Goal: Transaction & Acquisition: Purchase product/service

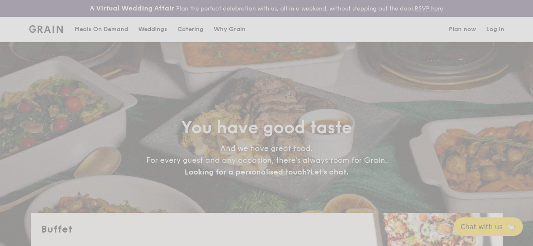
select select
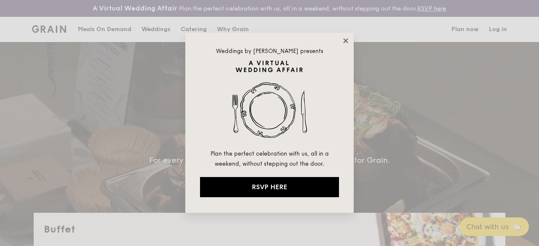
click at [344, 43] on icon at bounding box center [345, 40] width 5 height 5
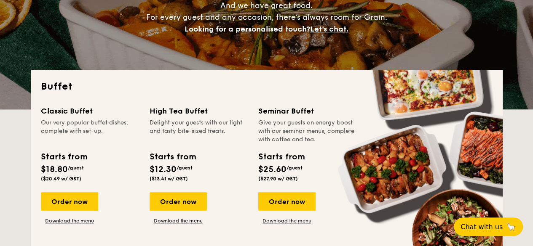
scroll to position [196, 0]
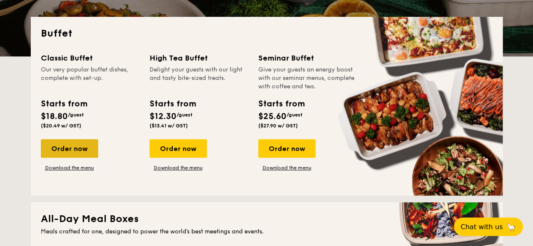
click at [83, 150] on div "Order now" at bounding box center [69, 148] width 57 height 19
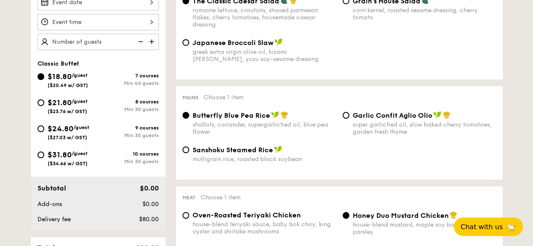
scroll to position [276, 0]
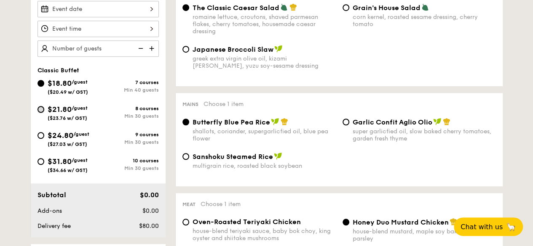
click at [37, 113] on input "$21.80 /guest ($23.76 w/ GST) 8 courses Min 30 guests" at bounding box center [40, 109] width 7 height 7
radio input "true"
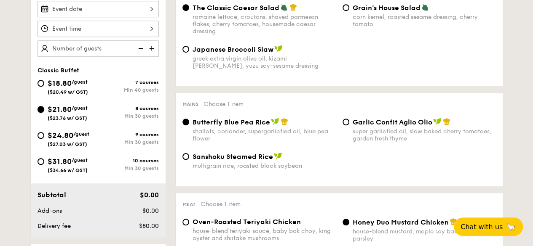
radio input "true"
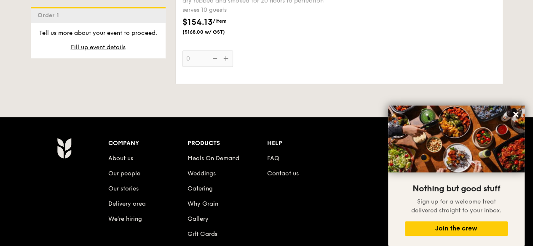
scroll to position [2008, 0]
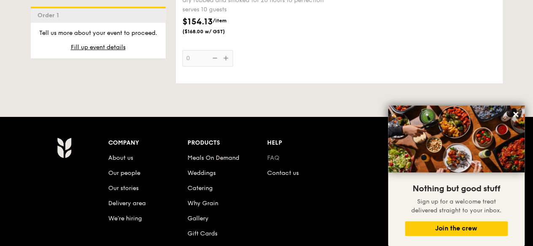
click at [275, 162] on link "FAQ" at bounding box center [273, 158] width 12 height 7
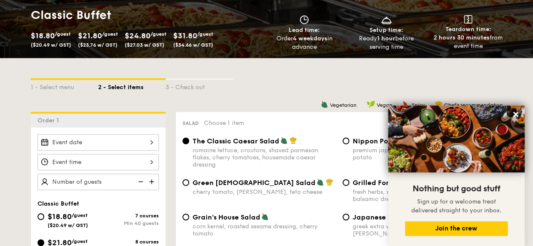
scroll to position [0, 0]
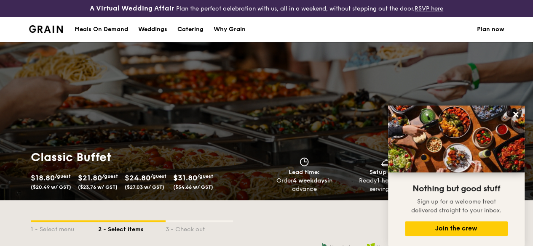
click at [187, 36] on div "Catering" at bounding box center [190, 29] width 26 height 25
select select
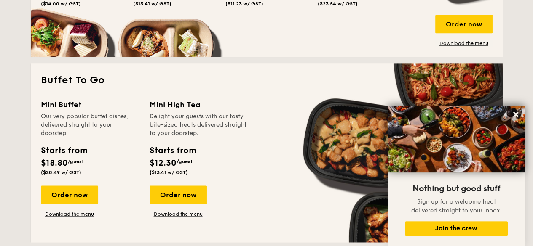
scroll to position [559, 0]
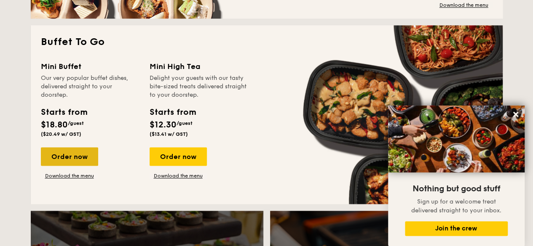
click at [79, 166] on div "Order now" at bounding box center [69, 156] width 57 height 19
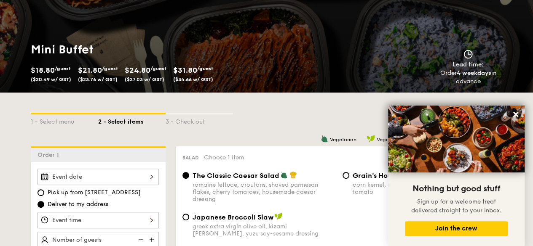
scroll to position [206, 0]
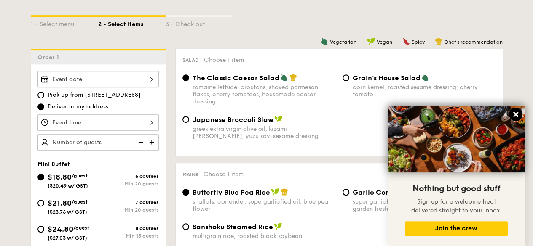
click at [514, 119] on button at bounding box center [515, 114] width 13 height 13
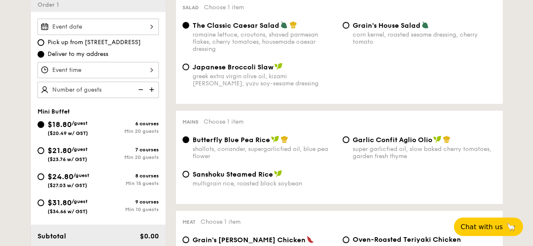
scroll to position [258, 0]
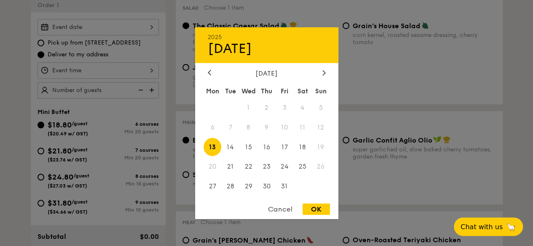
click at [73, 34] on div "2025 Oct [DATE] Tue Wed Thu Fri Sat Sun 1 2 3 4 5 6 7 8 9 10 11 12 13 14 15 16 …" at bounding box center [97, 27] width 121 height 16
click at [214, 166] on span "20" at bounding box center [212, 167] width 18 height 18
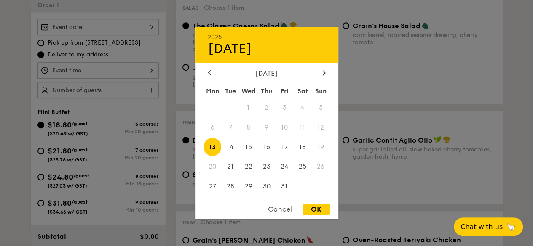
click at [317, 149] on span "19" at bounding box center [321, 147] width 18 height 18
click at [169, 120] on div at bounding box center [266, 123] width 533 height 246
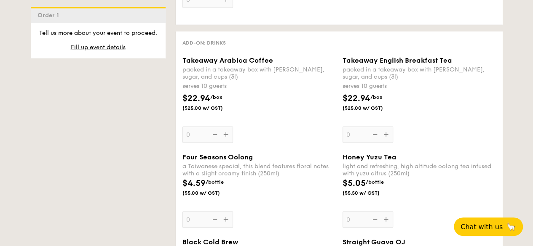
scroll to position [1134, 0]
